Goal: Find specific page/section: Find specific page/section

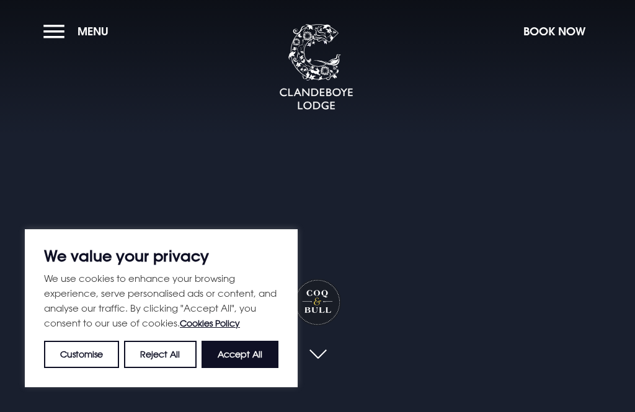
click at [99, 33] on span "Menu" at bounding box center [93, 31] width 31 height 14
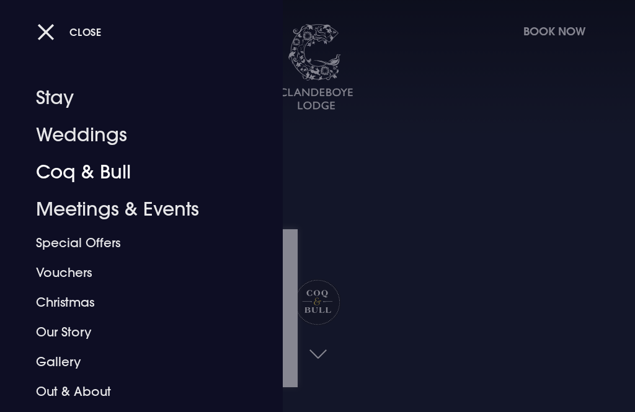
click at [104, 166] on link "Coq & Bull" at bounding box center [134, 172] width 196 height 37
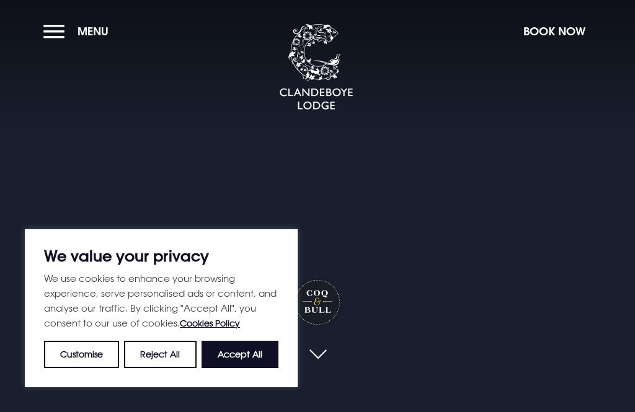
click at [245, 348] on button "Accept All" at bounding box center [240, 354] width 77 height 27
checkbox input "true"
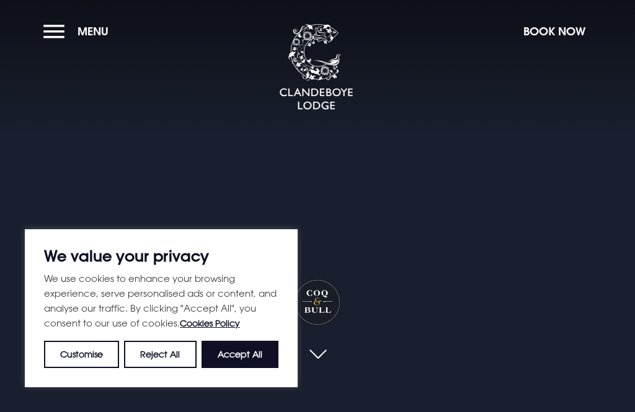
checkbox input "true"
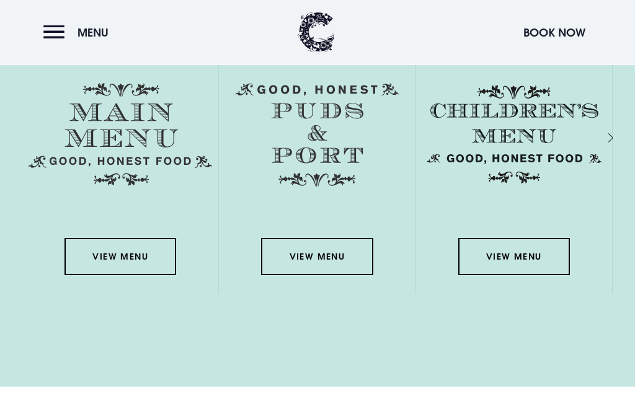
scroll to position [1760, 0]
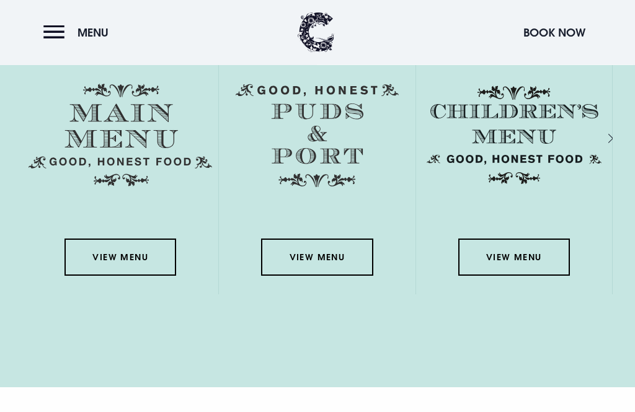
click at [135, 277] on link "View Menu" at bounding box center [121, 257] width 112 height 37
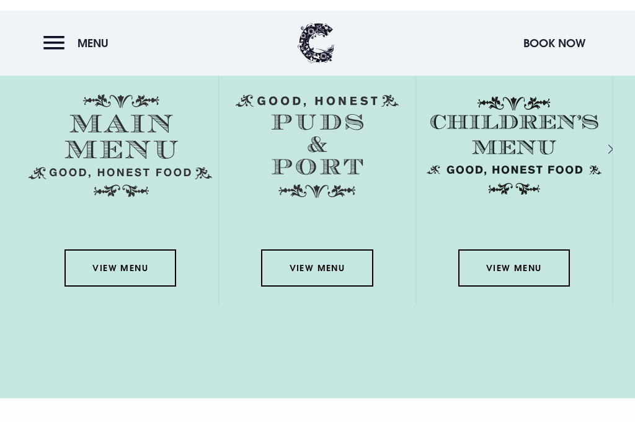
scroll to position [1780, 0]
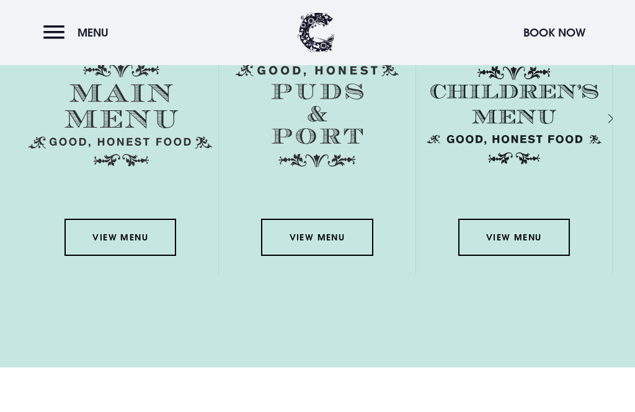
click at [313, 256] on link "View Menu" at bounding box center [317, 237] width 112 height 37
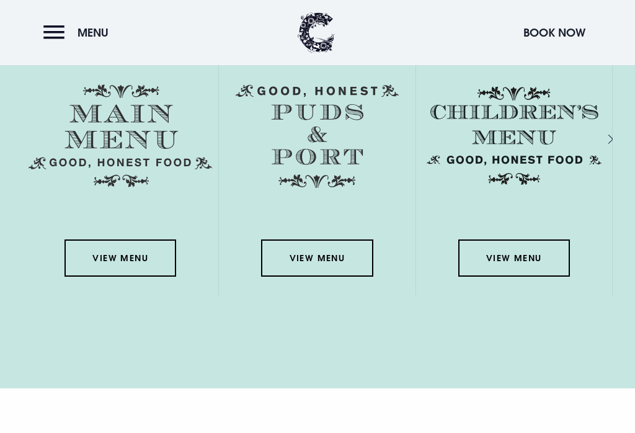
scroll to position [1793, 0]
